Goal: Register for event/course

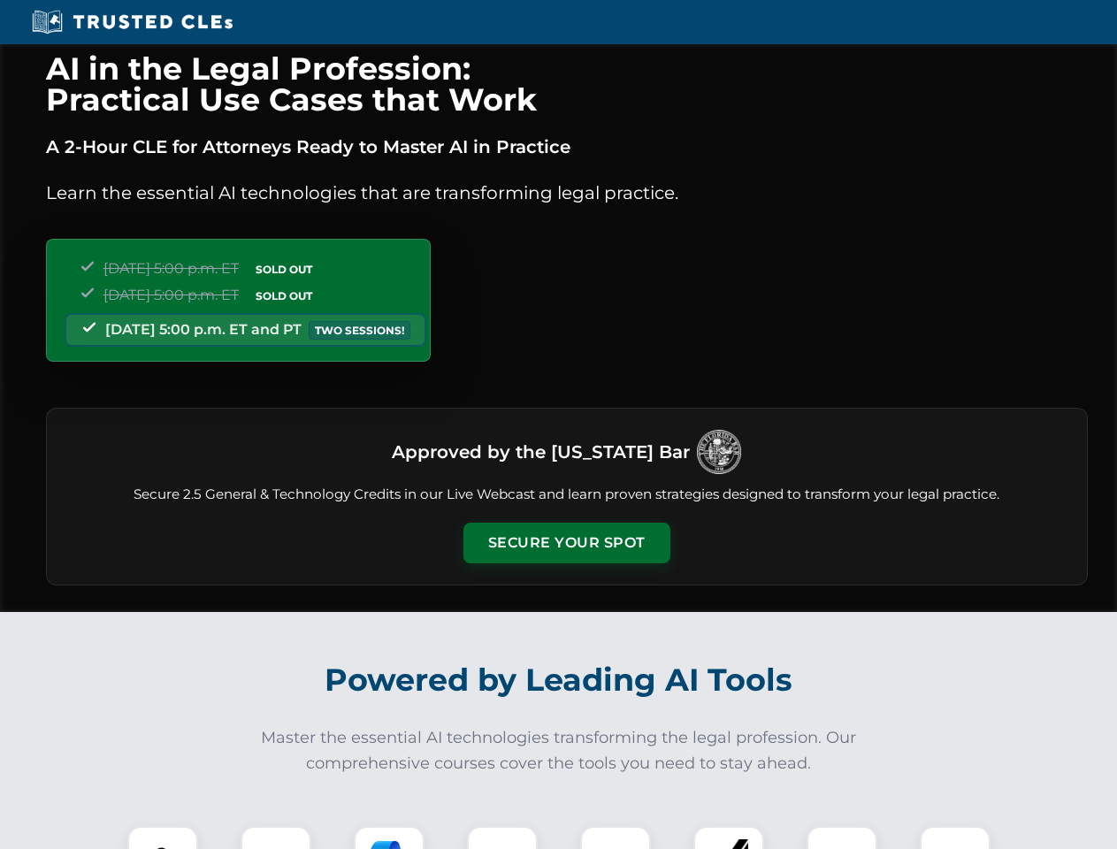
click at [566, 543] on button "Secure Your Spot" at bounding box center [567, 543] width 207 height 41
click at [163, 838] on img at bounding box center [162, 861] width 51 height 51
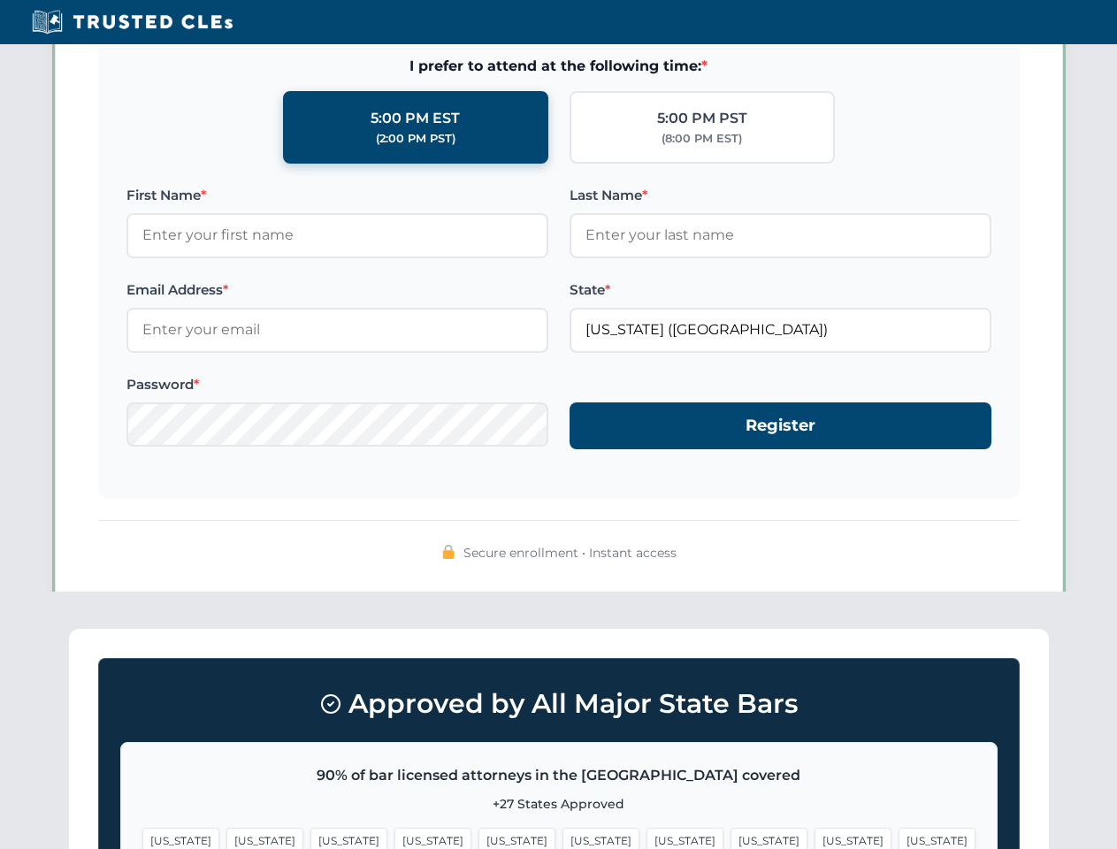
click at [647, 838] on span "[US_STATE]" at bounding box center [685, 841] width 77 height 26
click at [815, 838] on span "[US_STATE]" at bounding box center [853, 841] width 77 height 26
